Goal: Navigation & Orientation: Understand site structure

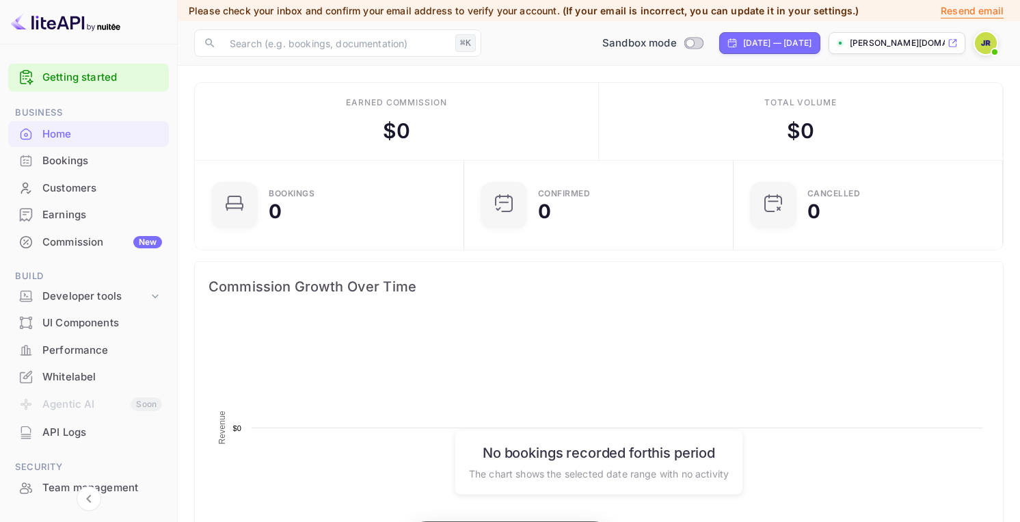
scroll to position [222, 261]
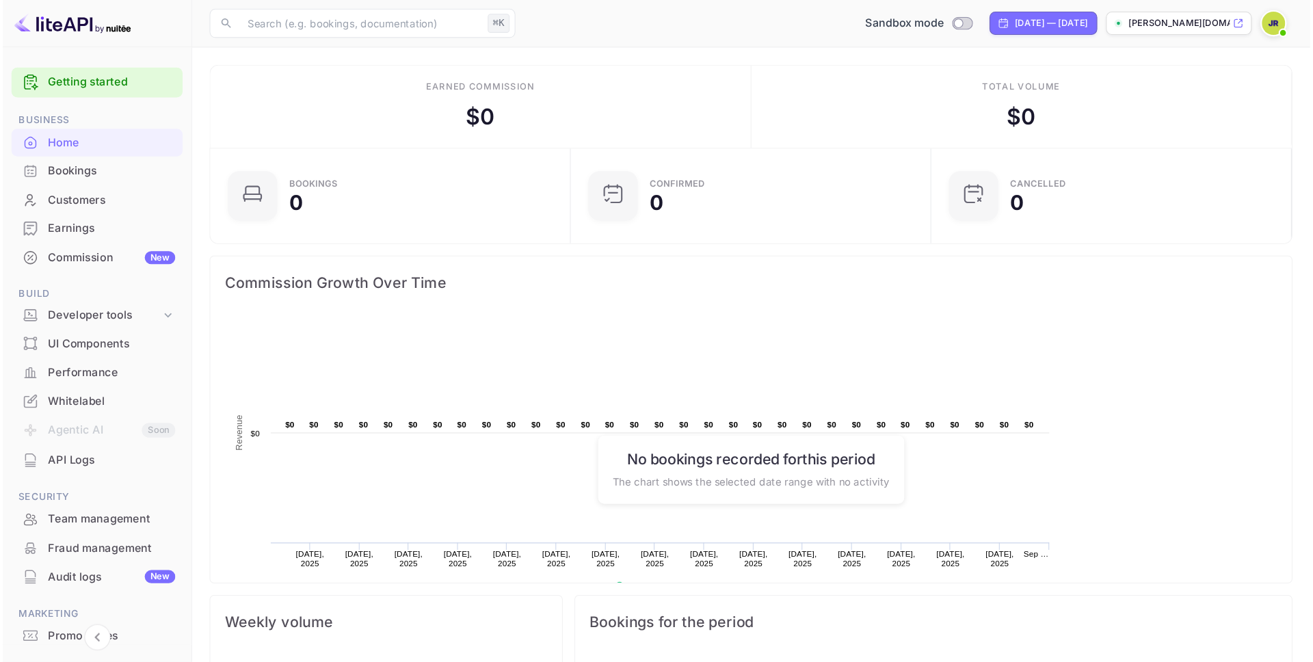
scroll to position [222, 359]
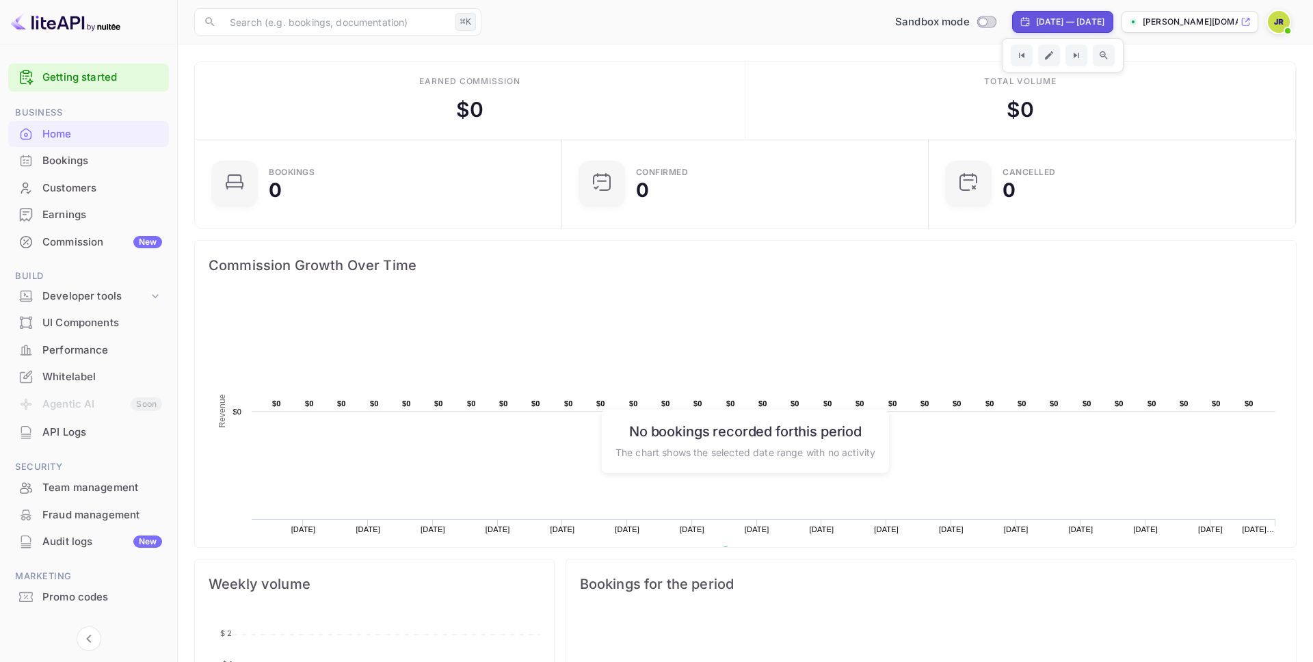
click at [1019, 21] on div "[DATE] — [DATE]" at bounding box center [1070, 22] width 68 height 12
select select "7"
select select "2025"
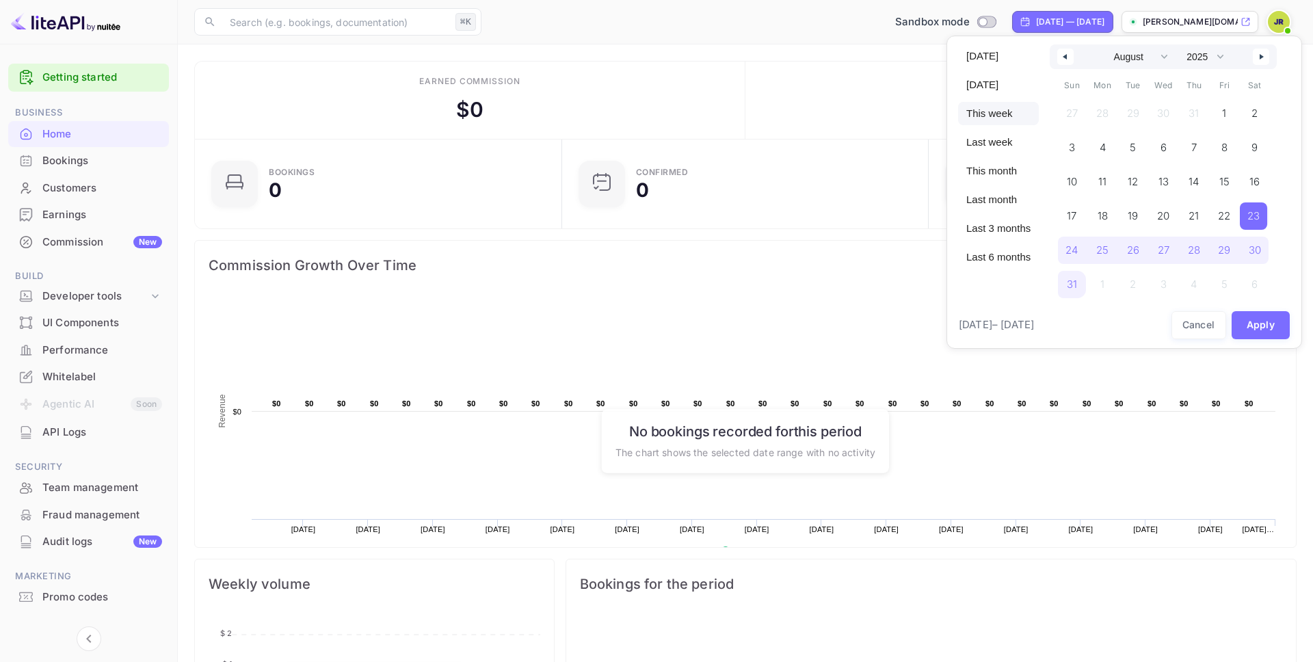
click at [1000, 115] on span "This week" at bounding box center [998, 113] width 81 height 23
select select "8"
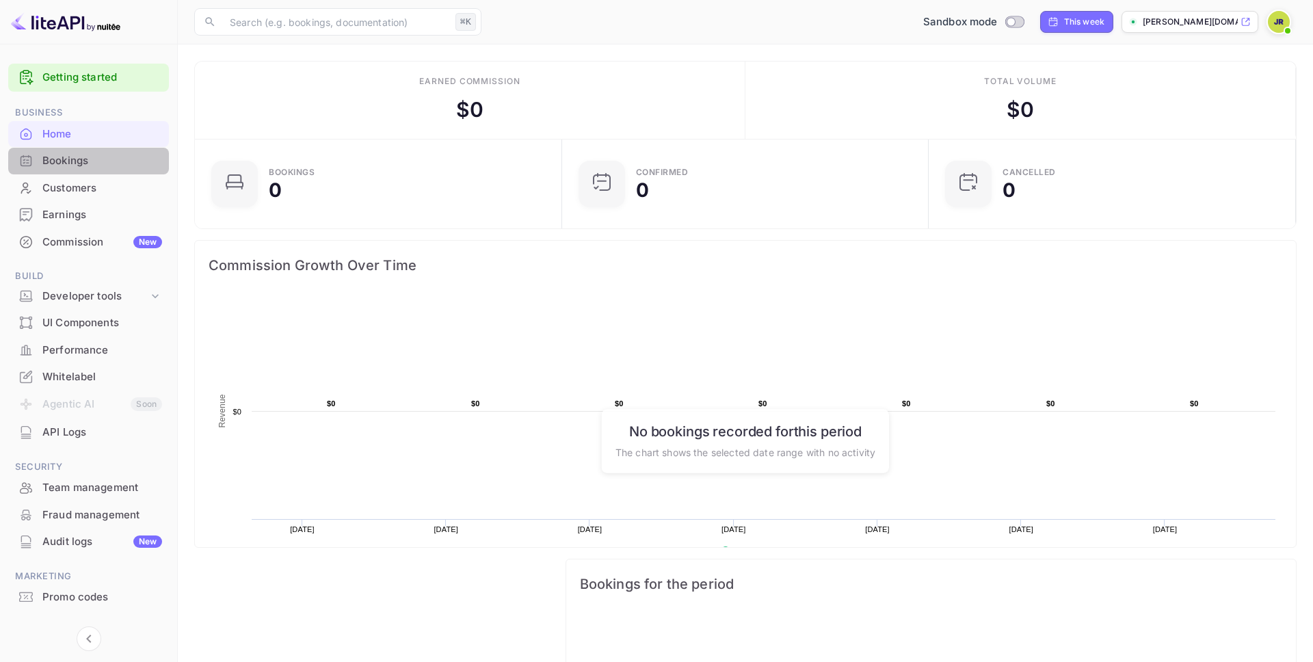
click at [66, 159] on div "Bookings" at bounding box center [102, 161] width 120 height 16
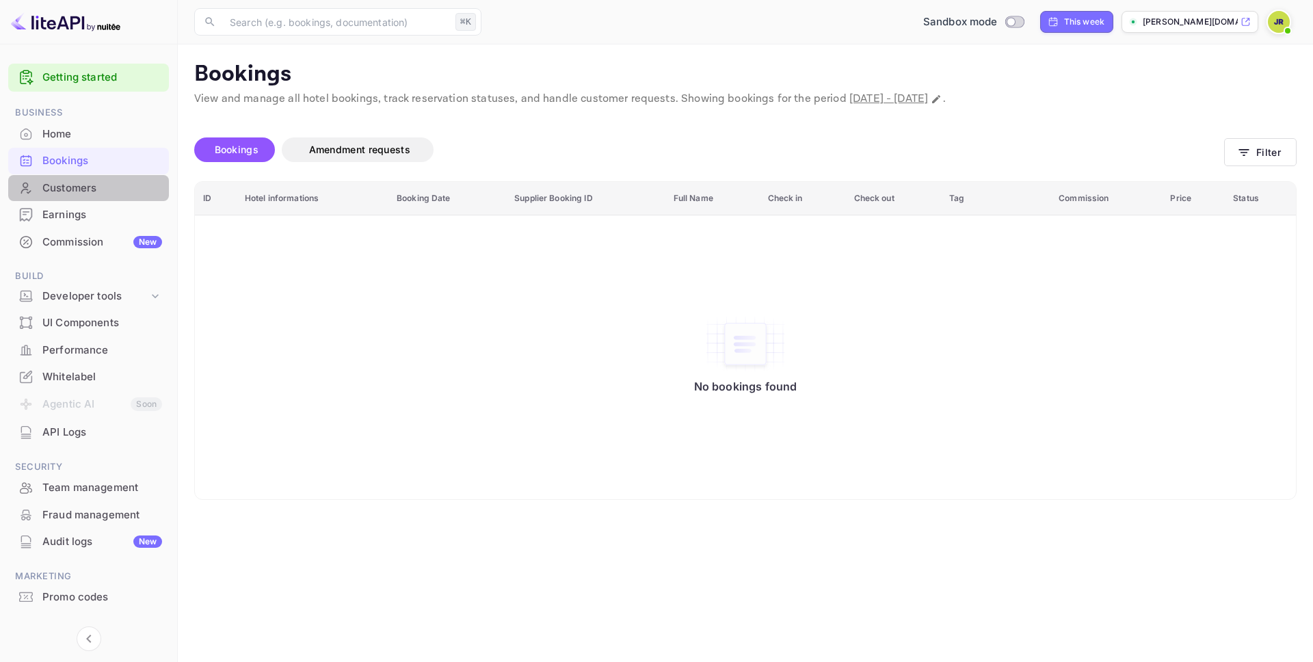
click at [57, 191] on div "Customers" at bounding box center [102, 189] width 120 height 16
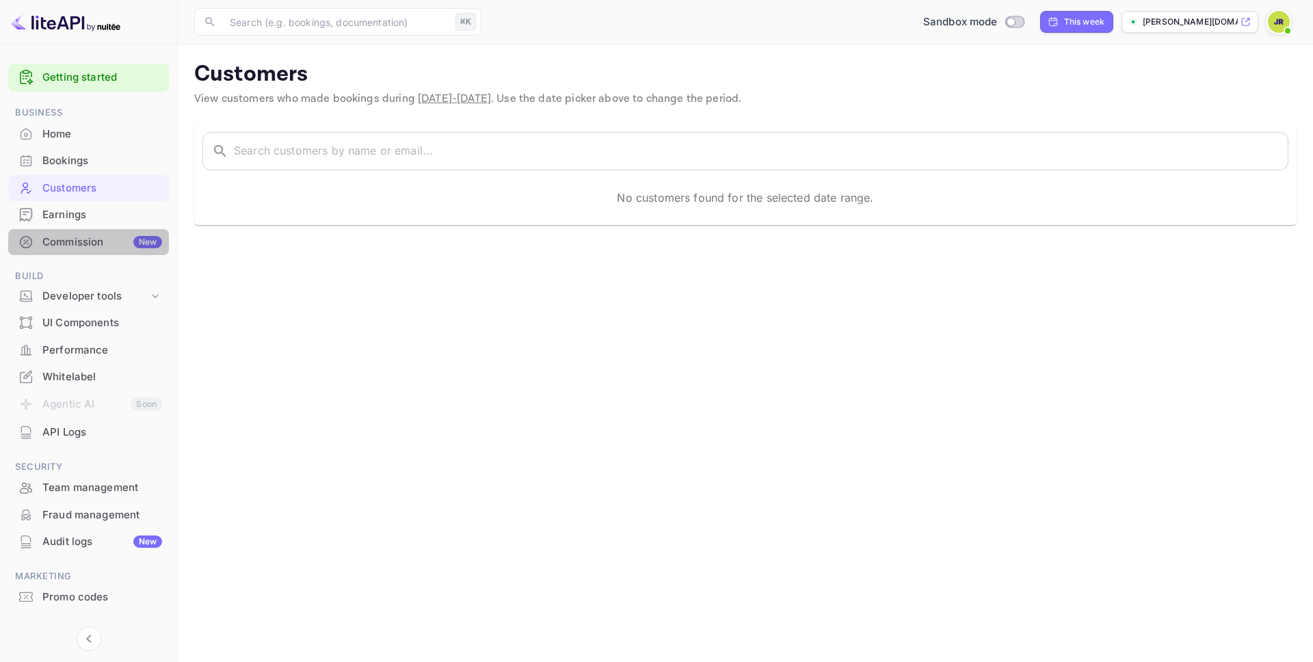
click at [97, 237] on div "Commission New" at bounding box center [102, 243] width 120 height 16
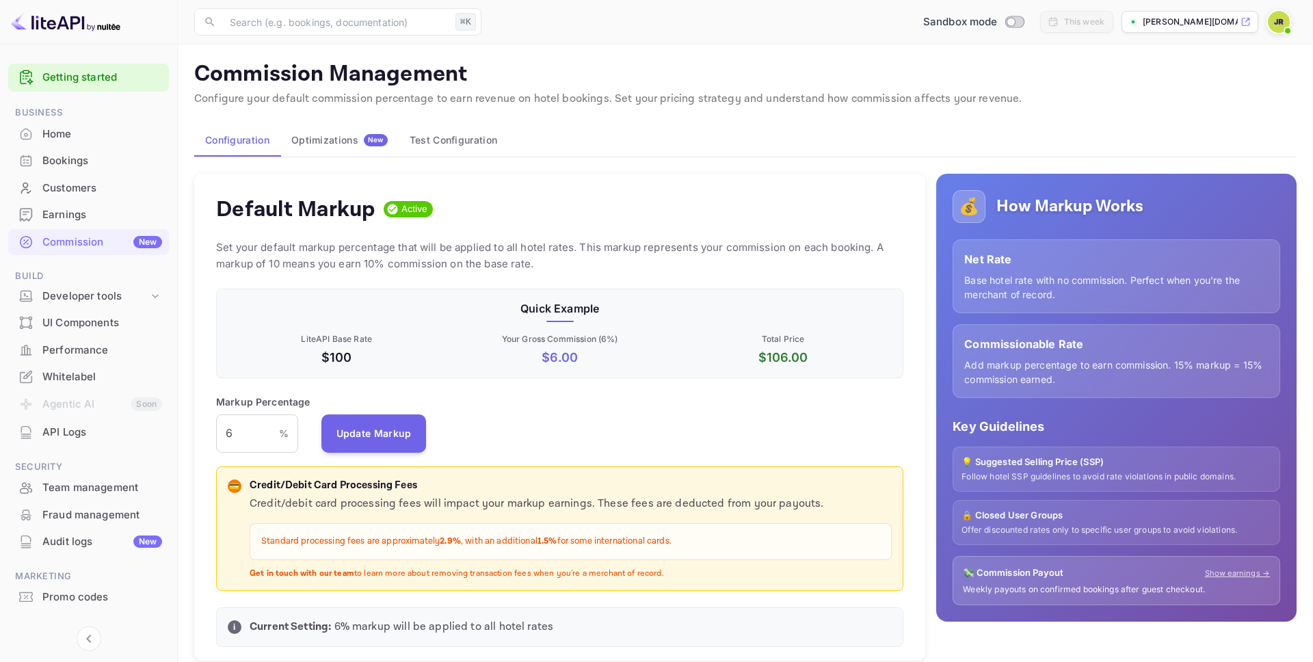
scroll to position [243, 687]
click at [44, 219] on div "Earnings" at bounding box center [102, 215] width 120 height 16
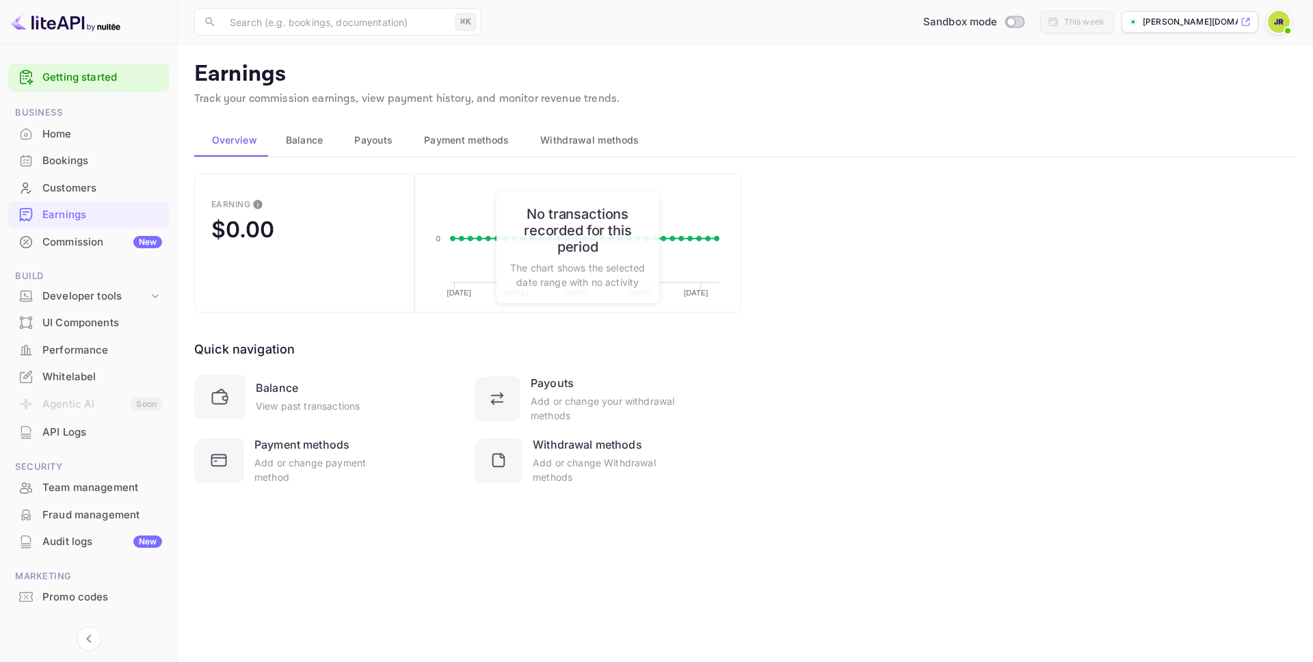
click at [70, 373] on div "Whitelabel" at bounding box center [102, 377] width 120 height 16
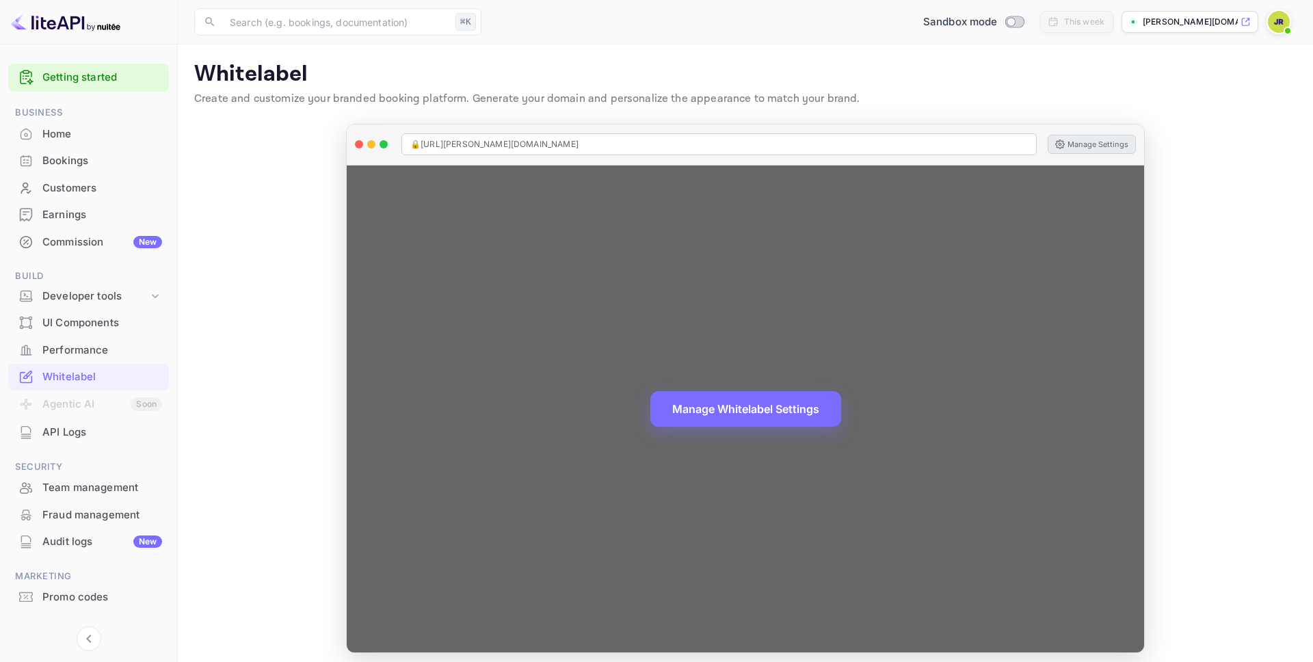
click at [1019, 140] on button "Manage Settings" at bounding box center [1091, 144] width 88 height 19
click at [1019, 157] on div "🔒 https://john-richards-031p2.nuitee.link Manage Settings" at bounding box center [745, 144] width 797 height 41
click at [1019, 140] on button "Manage Settings" at bounding box center [1091, 144] width 88 height 19
